Goal: Task Accomplishment & Management: Use online tool/utility

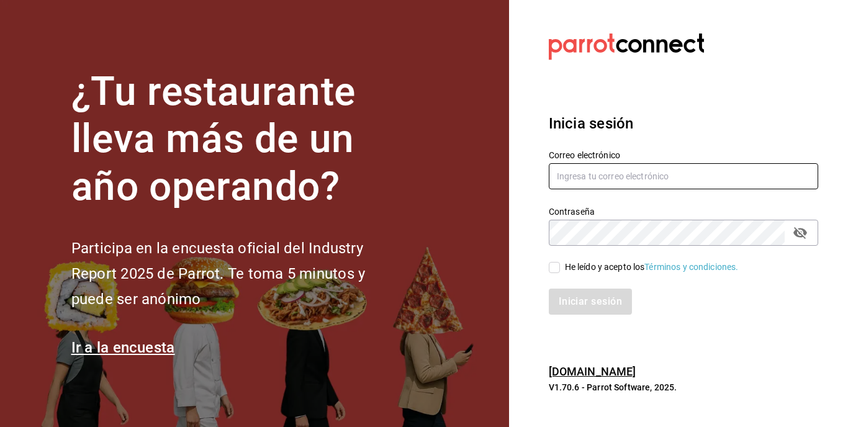
type input "[EMAIL_ADDRESS][DOMAIN_NAME]"
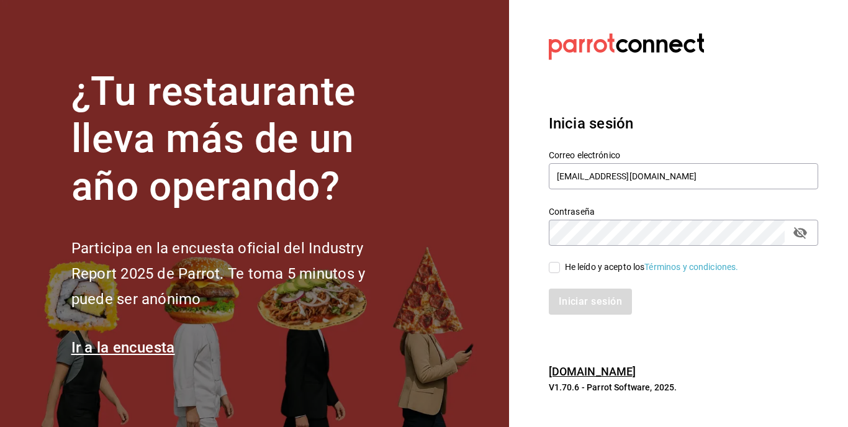
click at [554, 266] on input "He leído y acepto los Términos y condiciones." at bounding box center [554, 267] width 11 height 11
checkbox input "true"
click at [593, 318] on div "Inicia sesión Correo electrónico eduardo_lucio_96@outlook.com Contraseña Contra…" at bounding box center [683, 213] width 269 height 233
click at [601, 312] on button "Iniciar sesión" at bounding box center [591, 302] width 84 height 26
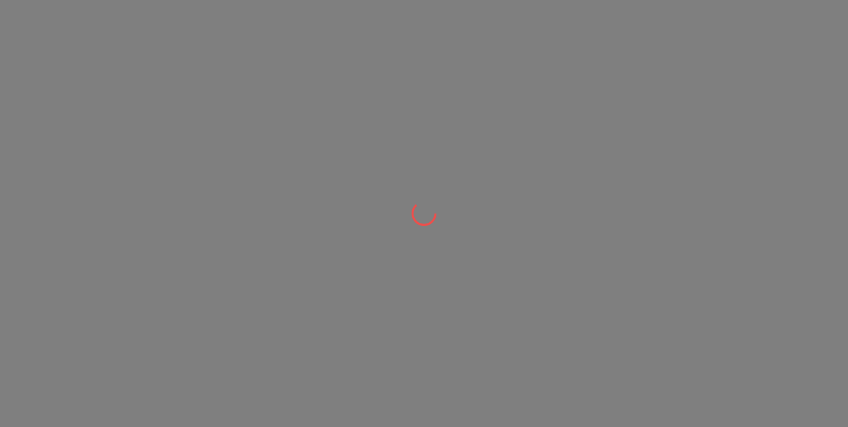
click at [102, 117] on div at bounding box center [424, 213] width 848 height 427
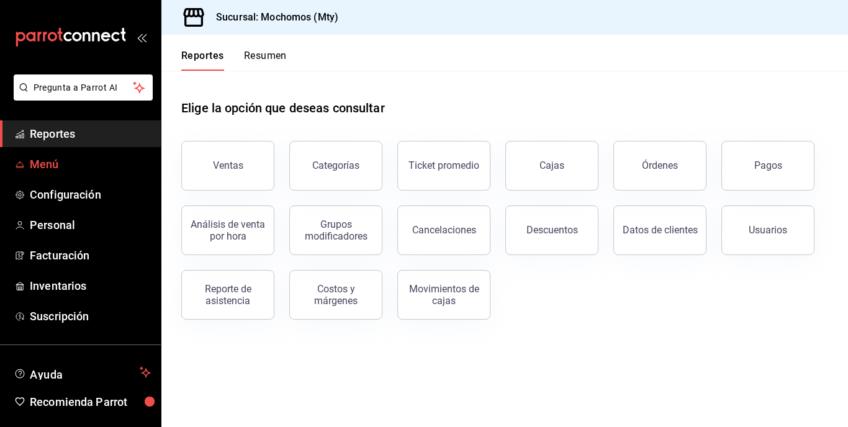
click at [88, 161] on span "Menú" at bounding box center [90, 164] width 121 height 17
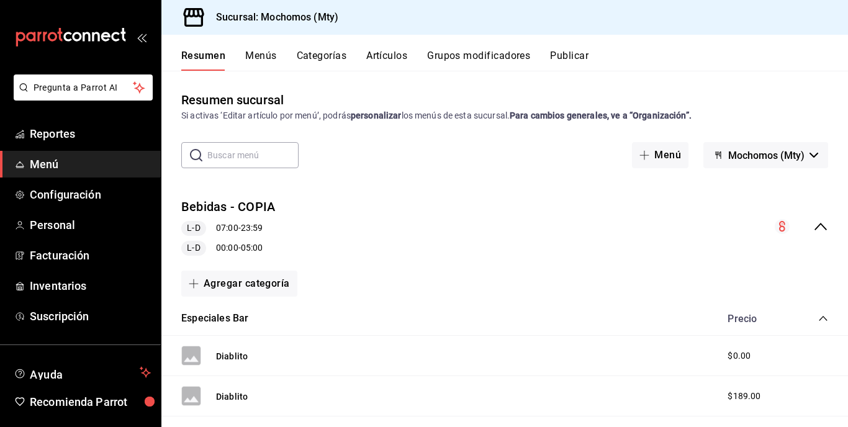
drag, startPoint x: 259, startPoint y: 43, endPoint x: 259, endPoint y: 56, distance: 12.4
click at [259, 56] on div "Resumen Menús Categorías Artículos Grupos modificadores Publicar" at bounding box center [504, 53] width 687 height 36
click at [259, 56] on button "Menús" at bounding box center [260, 60] width 31 height 21
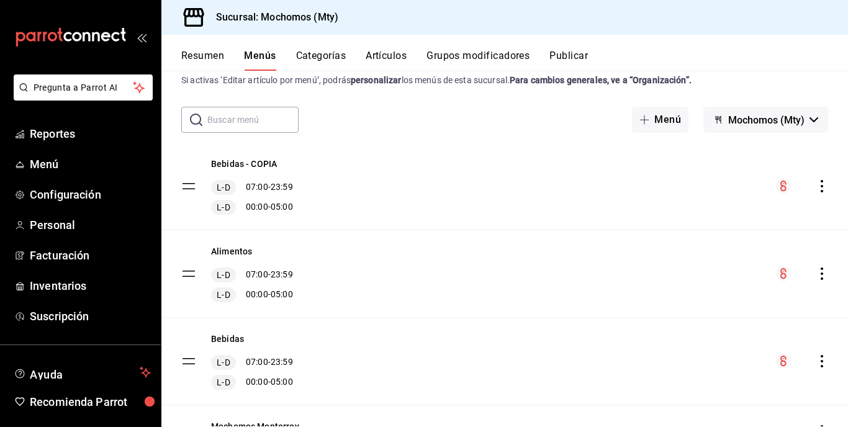
scroll to position [22, 0]
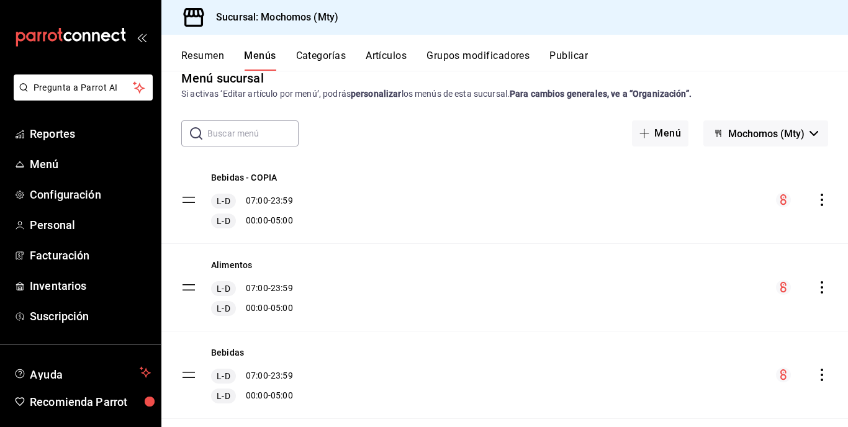
click at [816, 195] on icon "actions" at bounding box center [822, 200] width 12 height 12
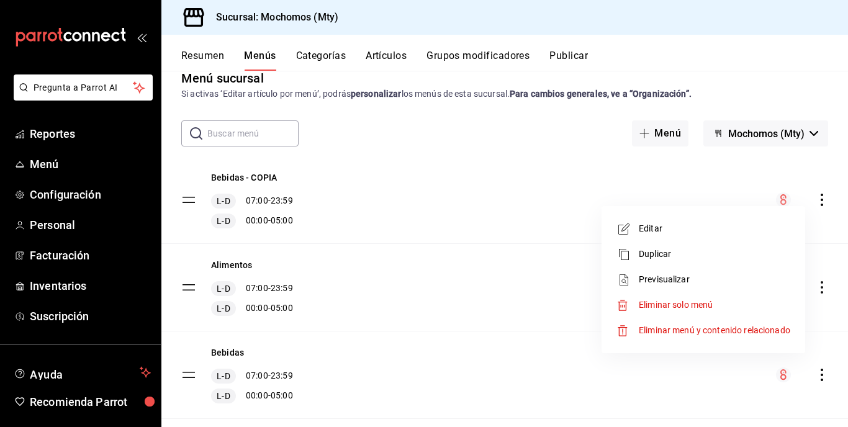
click at [701, 330] on span "Eliminar menú y contenido relacionado" at bounding box center [714, 330] width 151 height 10
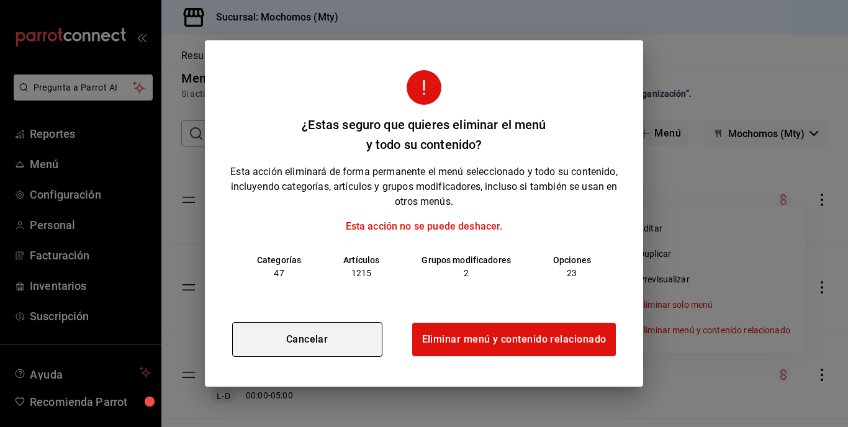
click at [305, 329] on button "Cancelar" at bounding box center [307, 339] width 150 height 35
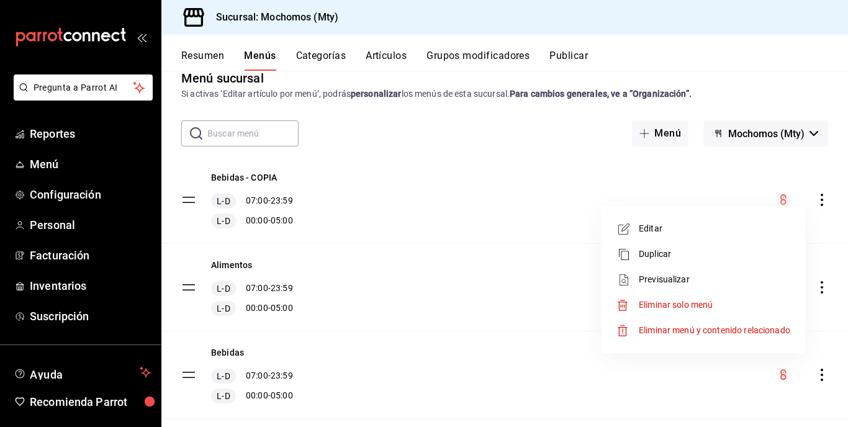
click at [502, 132] on div at bounding box center [424, 213] width 848 height 427
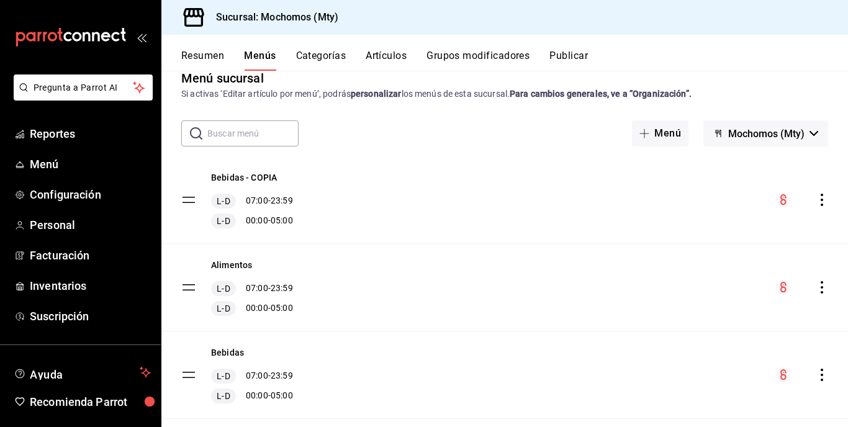
scroll to position [102, 0]
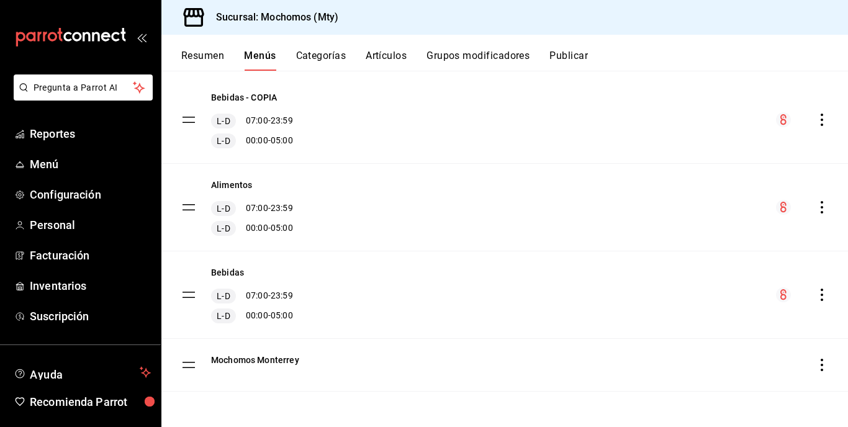
click at [803, 363] on div "menu-maker-table" at bounding box center [809, 365] width 37 height 12
click at [816, 363] on icon "actions" at bounding box center [822, 365] width 12 height 12
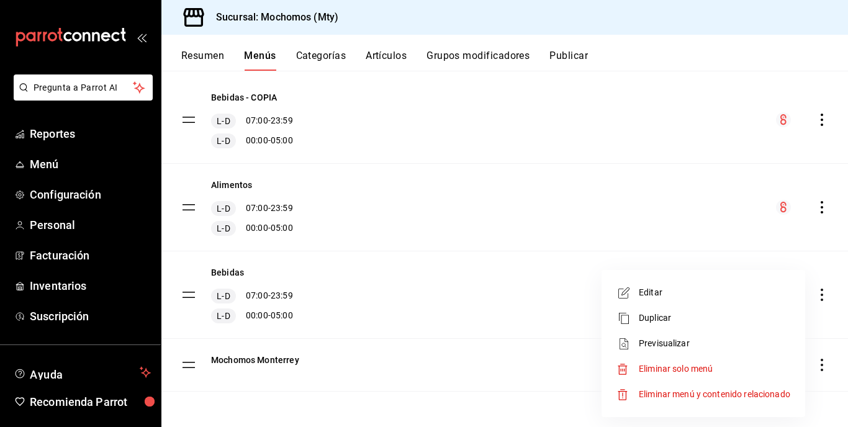
click at [684, 343] on span "Previsualizar" at bounding box center [714, 343] width 151 height 13
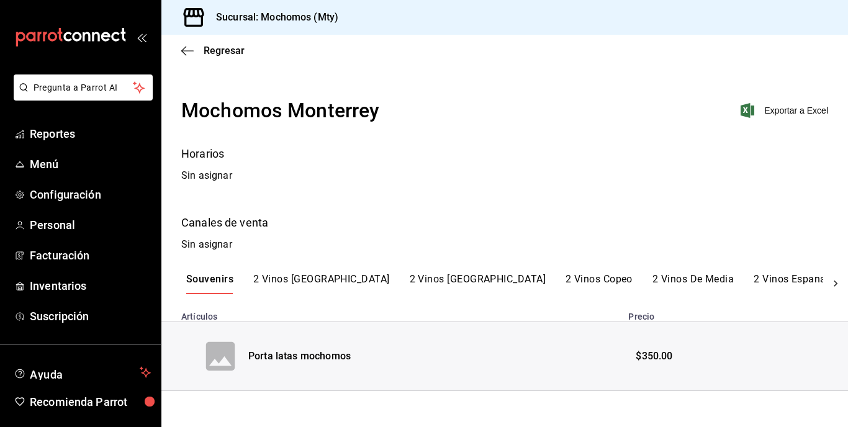
scroll to position [5, 0]
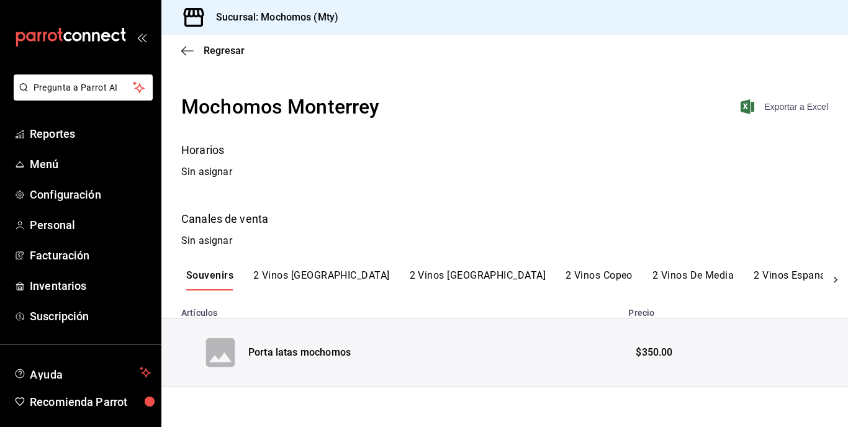
click at [775, 100] on span "Exportar a Excel" at bounding box center [785, 106] width 85 height 15
